Goal: Find specific page/section

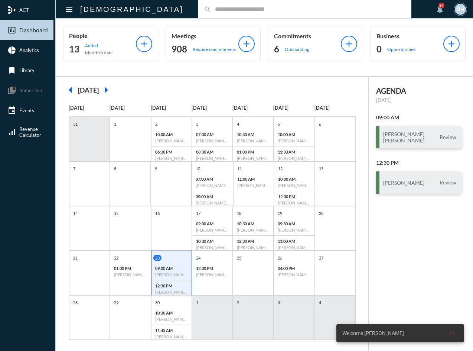
click at [266, 4] on div "search" at bounding box center [304, 9] width 213 height 18
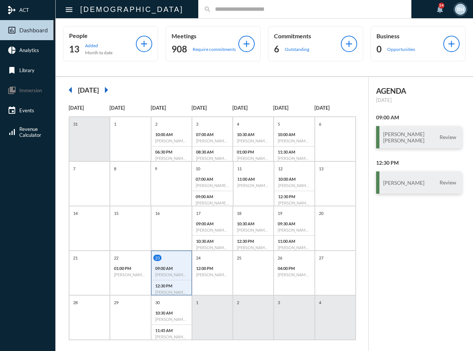
click at [265, 10] on input "text" at bounding box center [308, 9] width 195 height 6
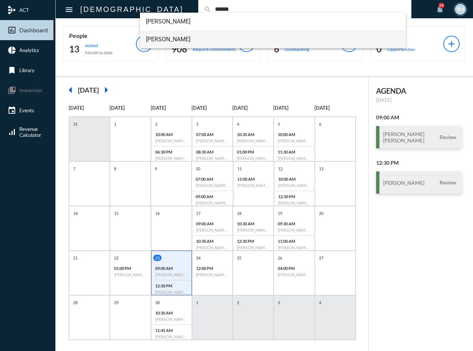
type input "******"
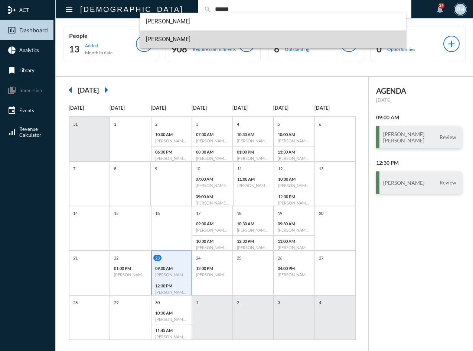
click at [174, 39] on span "[PERSON_NAME]" at bounding box center [273, 39] width 255 height 18
